Goal: Use online tool/utility: Utilize a website feature to perform a specific function

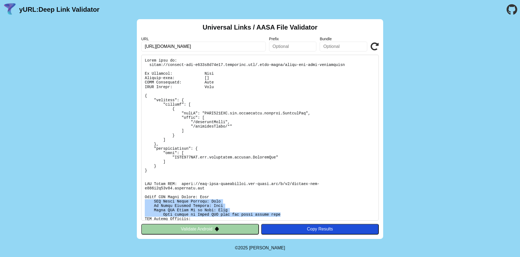
scroll to position [63, 0]
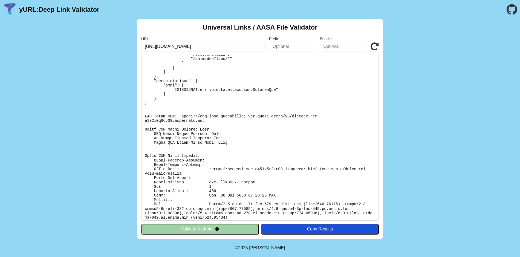
scroll to position [70, 0]
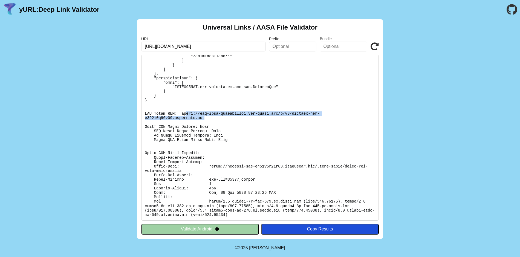
drag, startPoint x: 185, startPoint y: 114, endPoint x: 206, endPoint y: 119, distance: 21.3
click at [206, 119] on pre at bounding box center [259, 138] width 237 height 166
click at [187, 114] on pre at bounding box center [259, 138] width 237 height 166
drag, startPoint x: 182, startPoint y: 113, endPoint x: 204, endPoint y: 117, distance: 22.8
click at [204, 117] on pre at bounding box center [259, 138] width 237 height 166
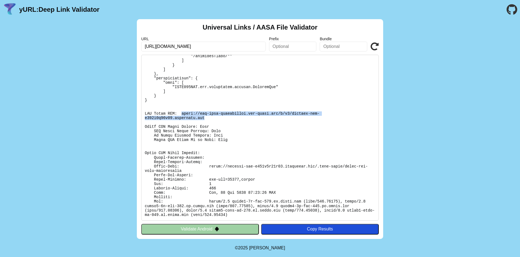
copy pre "https://app-site-association.cdn-apple.com/a/v1/cellini-gym-d174d3b04e94.heroku…"
click at [184, 112] on pre at bounding box center [259, 138] width 237 height 166
drag, startPoint x: 182, startPoint y: 113, endPoint x: 278, endPoint y: 115, distance: 96.6
click at [278, 115] on pre at bounding box center [259, 138] width 237 height 166
copy pre "https://app-site-association.cdn-apple.com"
